Goal: Transaction & Acquisition: Purchase product/service

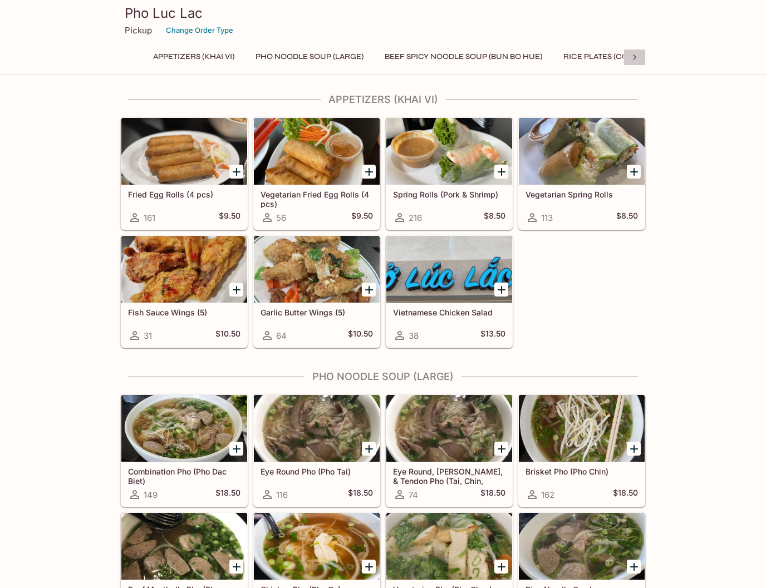
click at [638, 58] on icon at bounding box center [634, 57] width 11 height 11
click at [324, 57] on button "Banh Mi (Sandwiches)" at bounding box center [292, 57] width 106 height 16
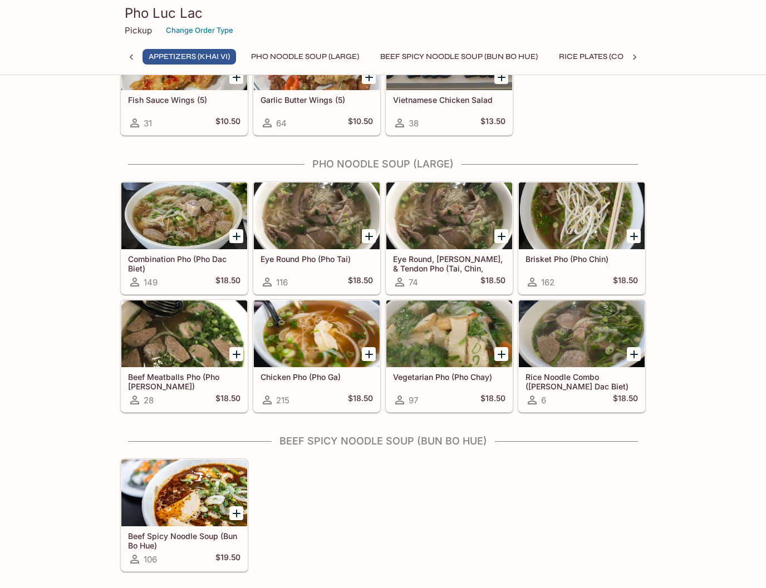
scroll to position [0, 0]
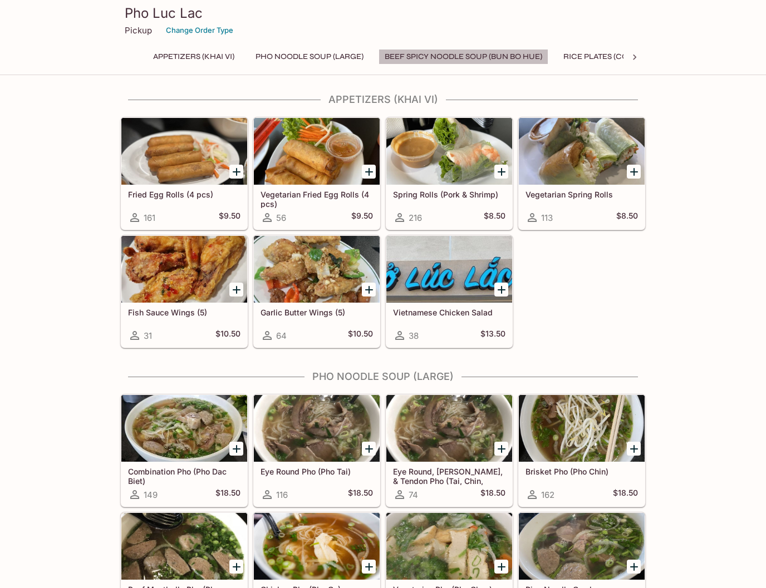
click at [476, 60] on button "Beef Spicy Noodle Soup (Bun Bo Hue)" at bounding box center [463, 57] width 170 height 16
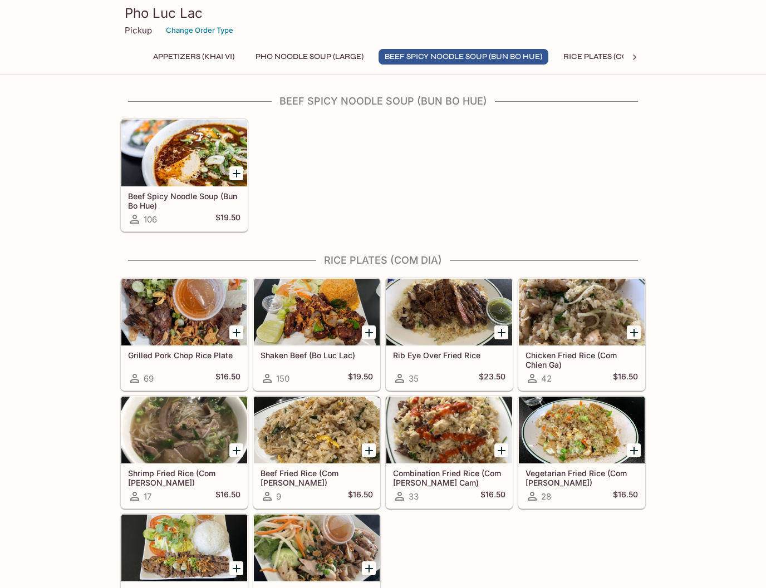
scroll to position [553, 0]
